Goal: Find specific page/section: Find specific page/section

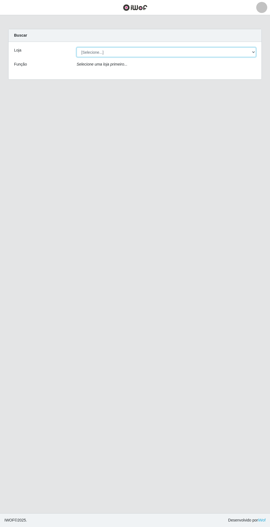
click at [242, 55] on select "[Selecione...] Atacado Vem - Loja 31 [GEOGRAPHIC_DATA]" at bounding box center [166, 52] width 179 height 10
select select "437"
click at [77, 47] on select "[Selecione...] Atacado Vem - Loja 31 [GEOGRAPHIC_DATA]" at bounding box center [166, 52] width 179 height 10
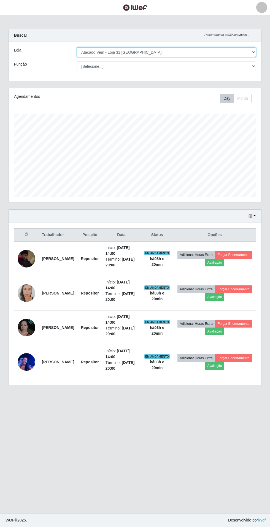
scroll to position [114, 253]
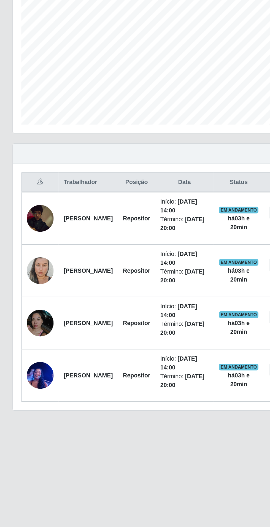
click at [50, 250] on td "[PERSON_NAME]" at bounding box center [58, 258] width 39 height 35
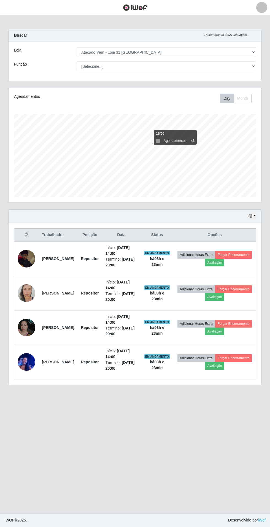
scroll to position [13, 0]
